Goal: Information Seeking & Learning: Learn about a topic

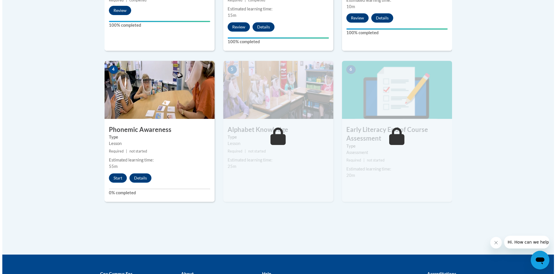
scroll to position [294, 0]
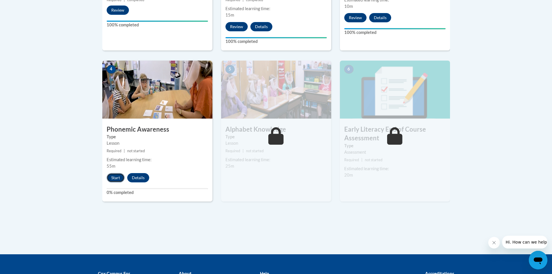
click at [116, 179] on button "Start" at bounding box center [116, 177] width 18 height 9
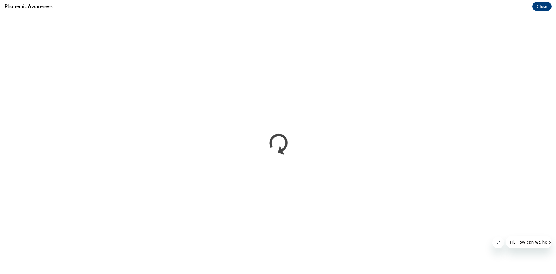
scroll to position [0, 0]
